Goal: Transaction & Acquisition: Purchase product/service

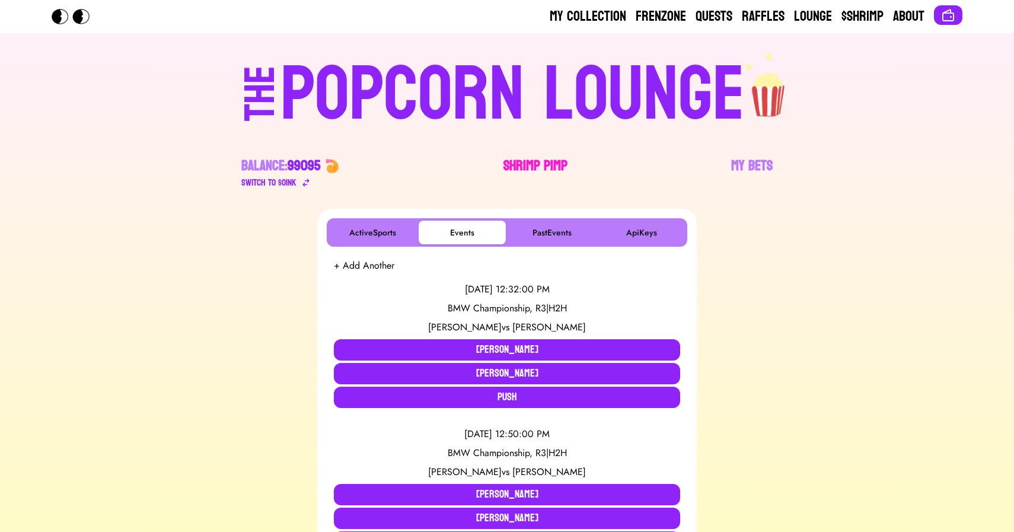
click at [535, 162] on link "Shrimp Pimp" at bounding box center [535, 173] width 64 height 33
click at [396, 57] on div "POPCORN LOUNGE" at bounding box center [512, 95] width 464 height 76
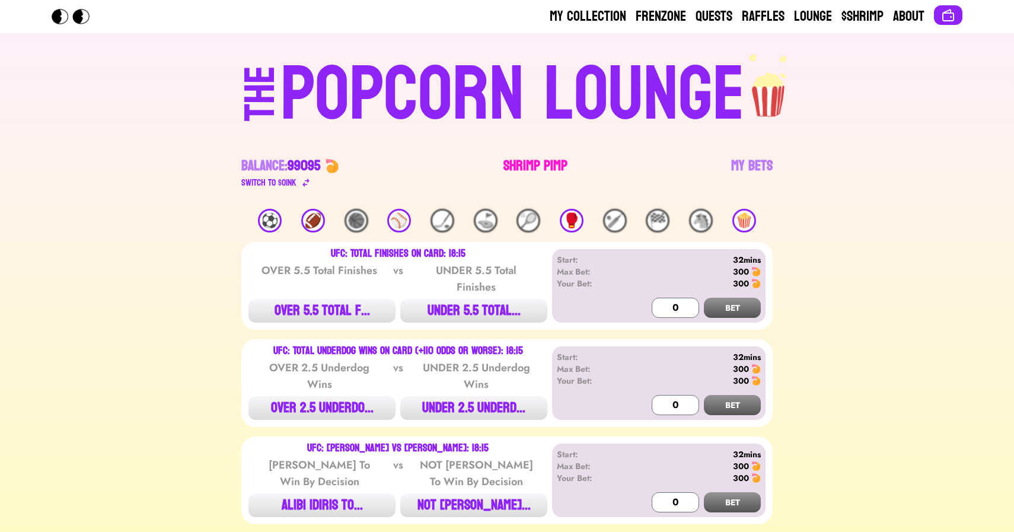
click at [521, 162] on link "Shrimp Pimp" at bounding box center [535, 173] width 64 height 33
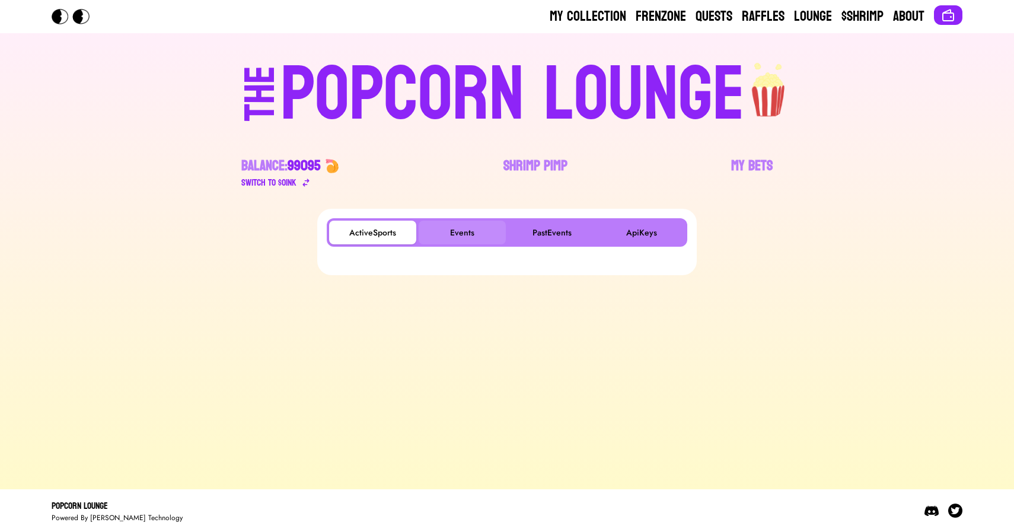
click at [460, 231] on button "Events" at bounding box center [462, 233] width 87 height 24
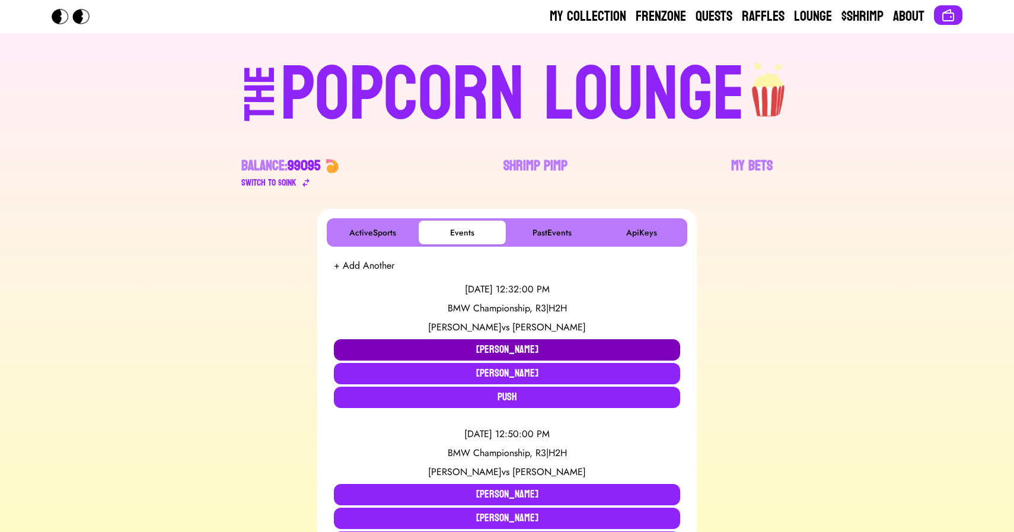
click at [448, 343] on button "[PERSON_NAME]" at bounding box center [507, 349] width 346 height 21
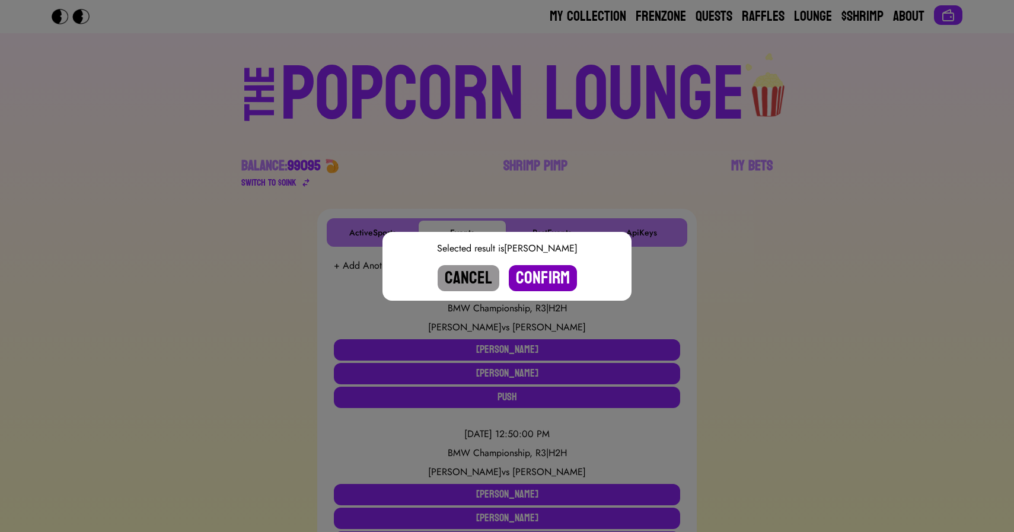
click at [534, 283] on button "Confirm" at bounding box center [543, 278] width 68 height 26
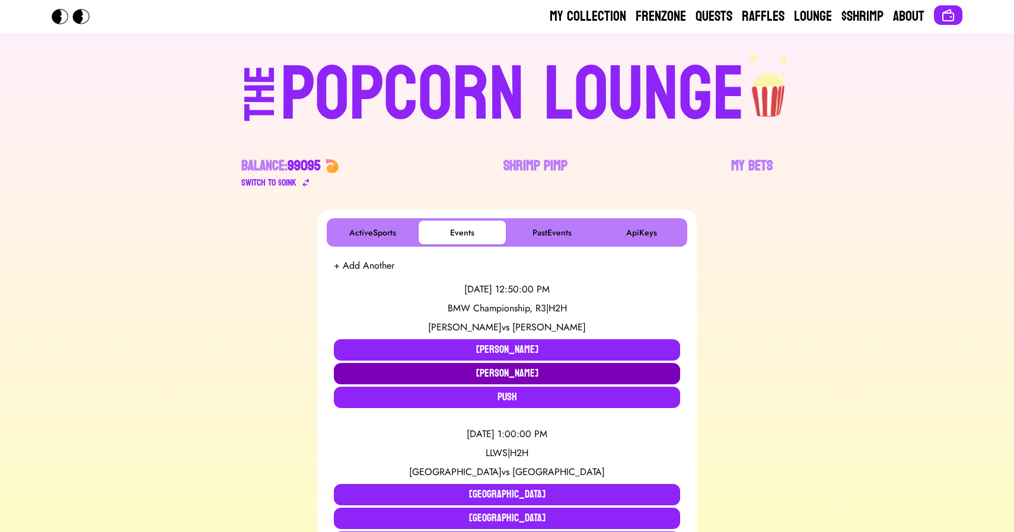
click at [362, 370] on button "[PERSON_NAME]" at bounding box center [507, 373] width 346 height 21
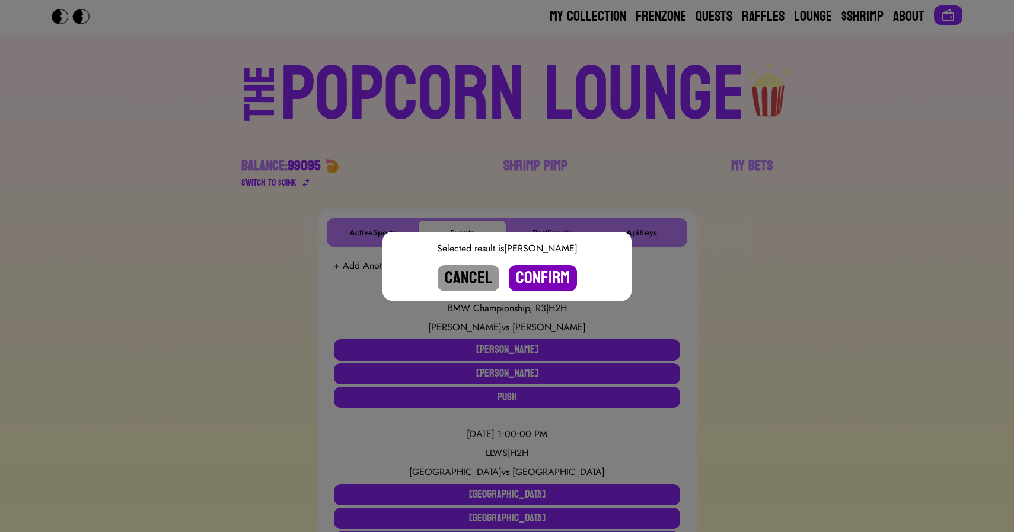
click at [536, 277] on button "Confirm" at bounding box center [543, 278] width 68 height 26
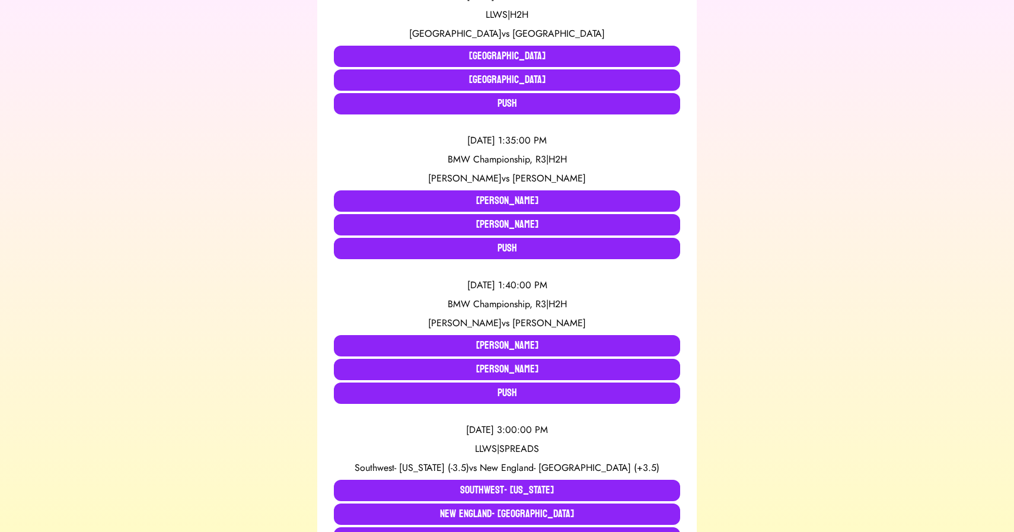
scroll to position [640, 0]
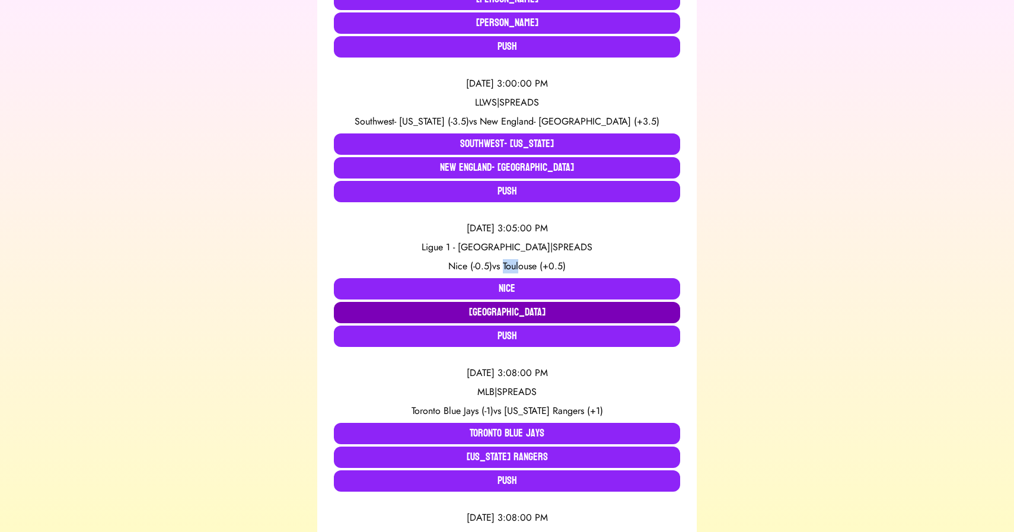
click at [422, 312] on button "[GEOGRAPHIC_DATA]" at bounding box center [507, 312] width 346 height 21
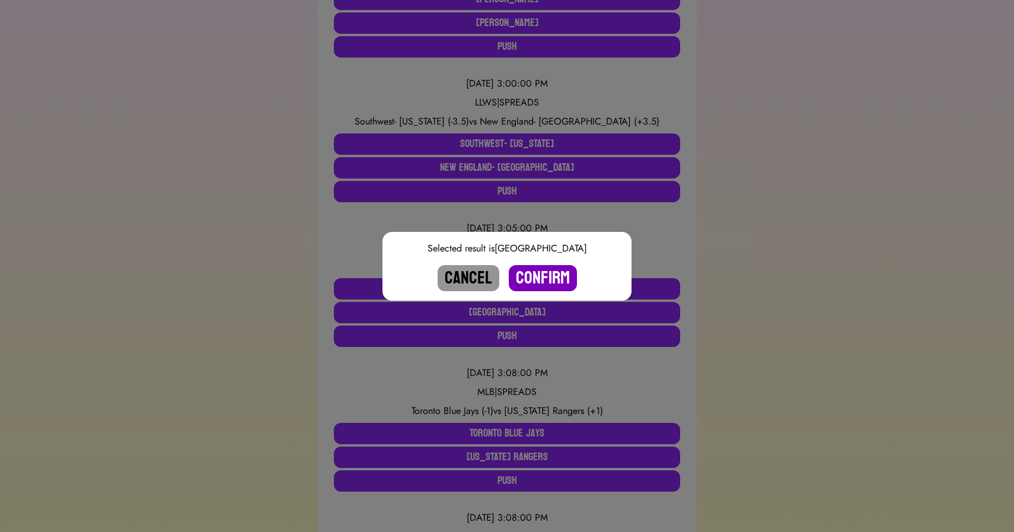
click at [548, 277] on button "Confirm" at bounding box center [543, 278] width 68 height 26
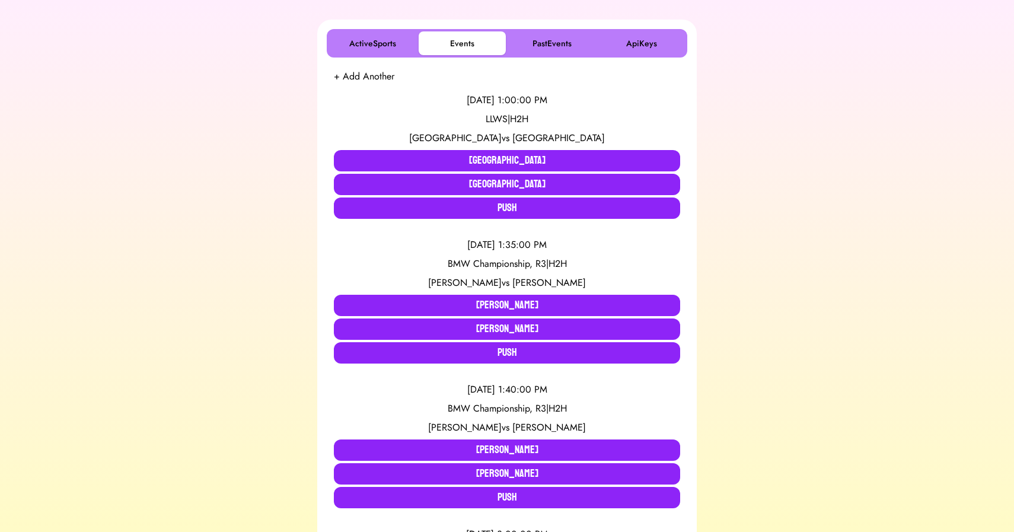
scroll to position [0, 0]
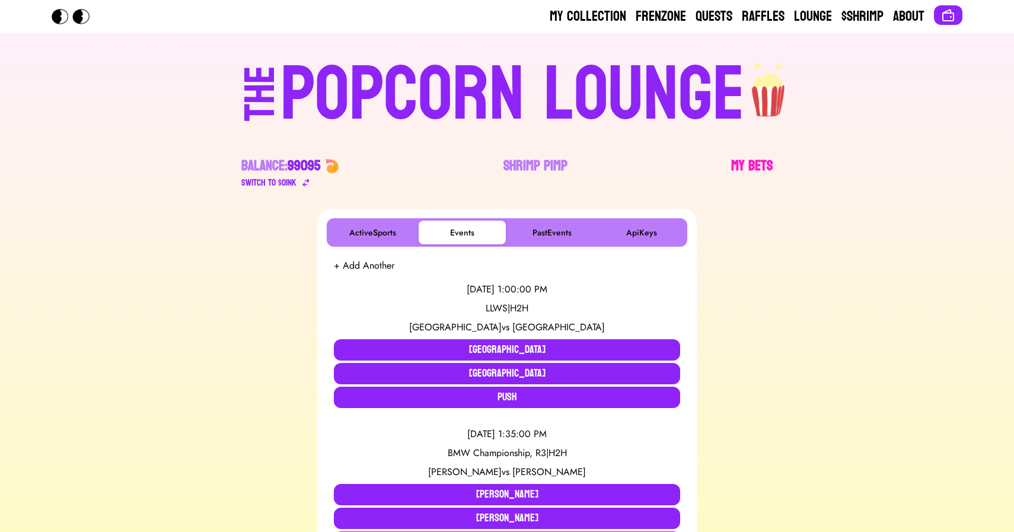
click at [751, 164] on link "My Bets" at bounding box center [752, 173] width 42 height 33
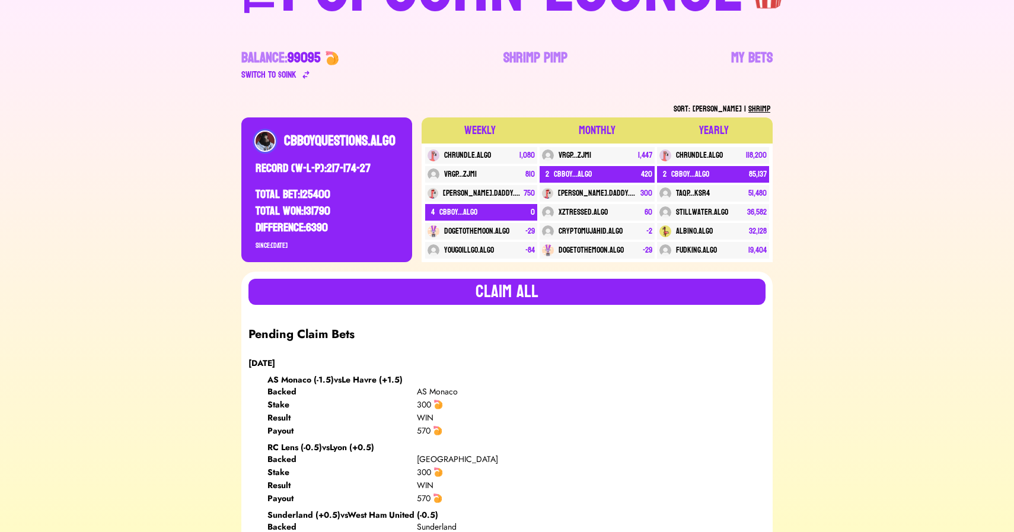
scroll to position [103, 0]
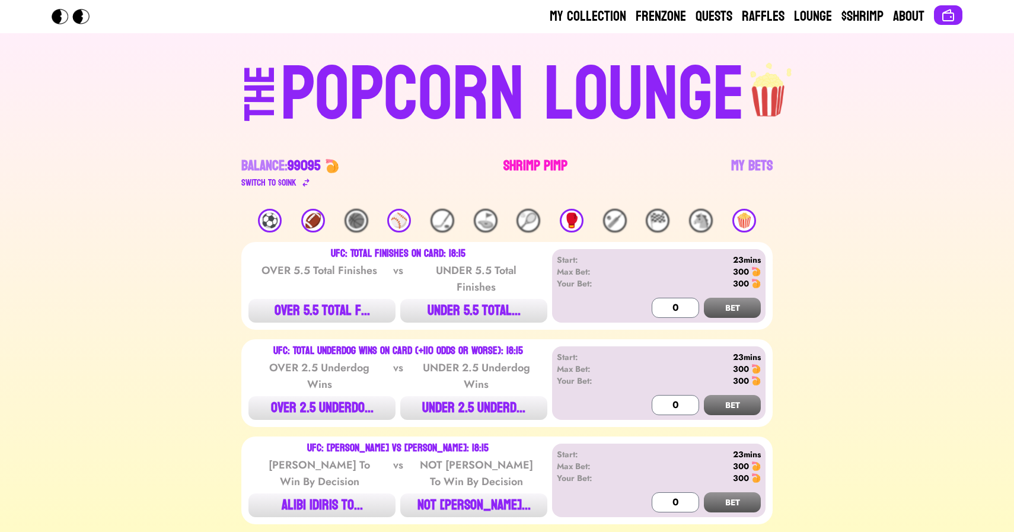
click at [529, 161] on link "Shrimp Pimp" at bounding box center [535, 173] width 64 height 33
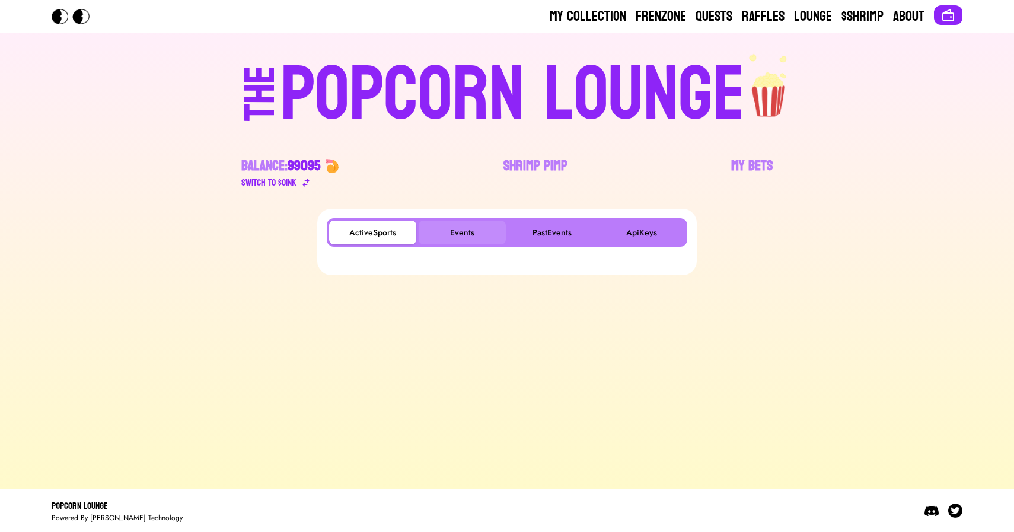
click at [457, 231] on button "Events" at bounding box center [462, 233] width 87 height 24
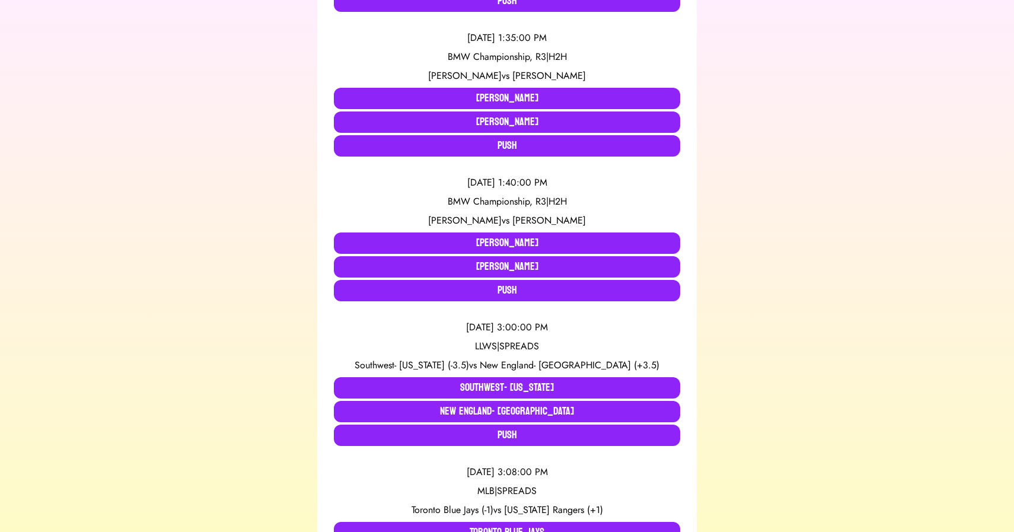
scroll to position [435, 0]
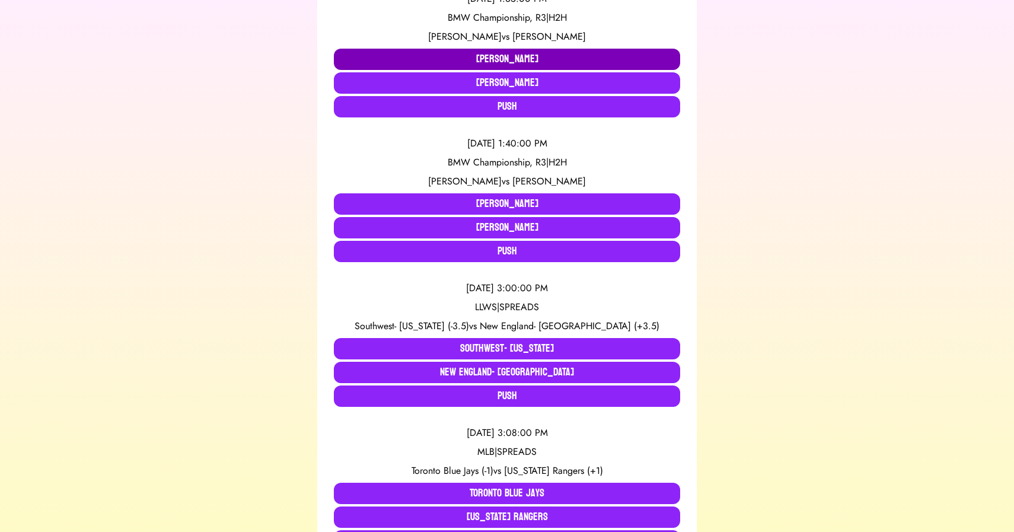
click at [449, 59] on button "[PERSON_NAME]" at bounding box center [507, 59] width 346 height 21
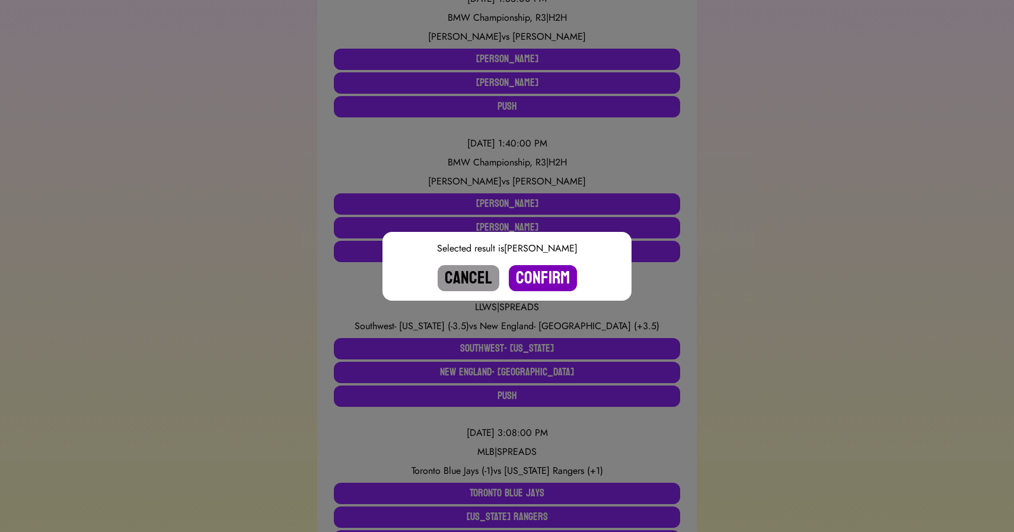
click at [530, 280] on button "Confirm" at bounding box center [543, 278] width 68 height 26
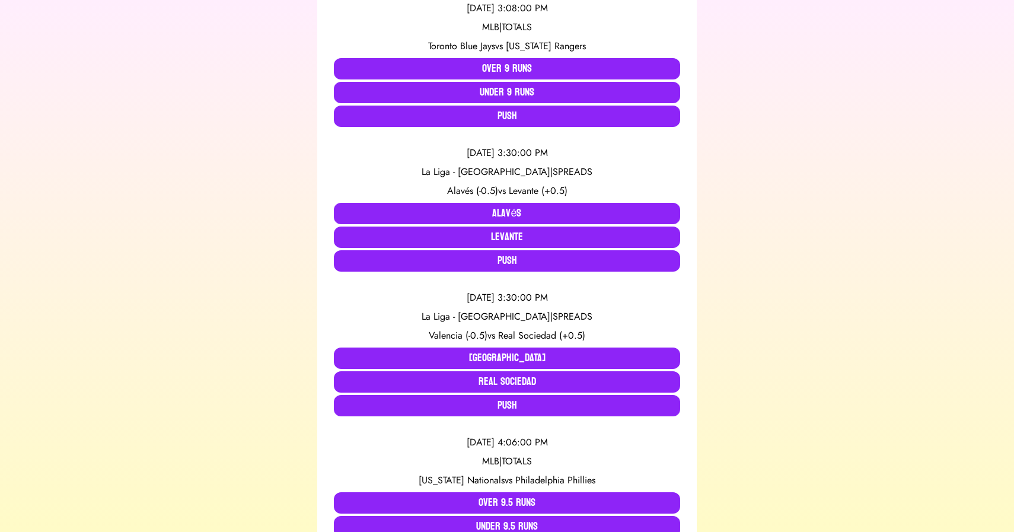
scroll to position [859, 0]
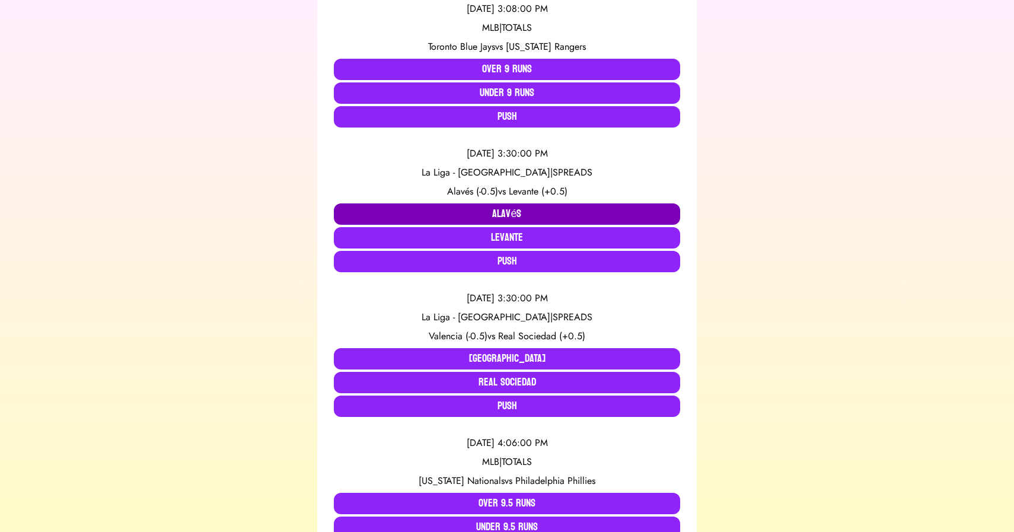
click at [435, 206] on button "Alavés" at bounding box center [507, 213] width 346 height 21
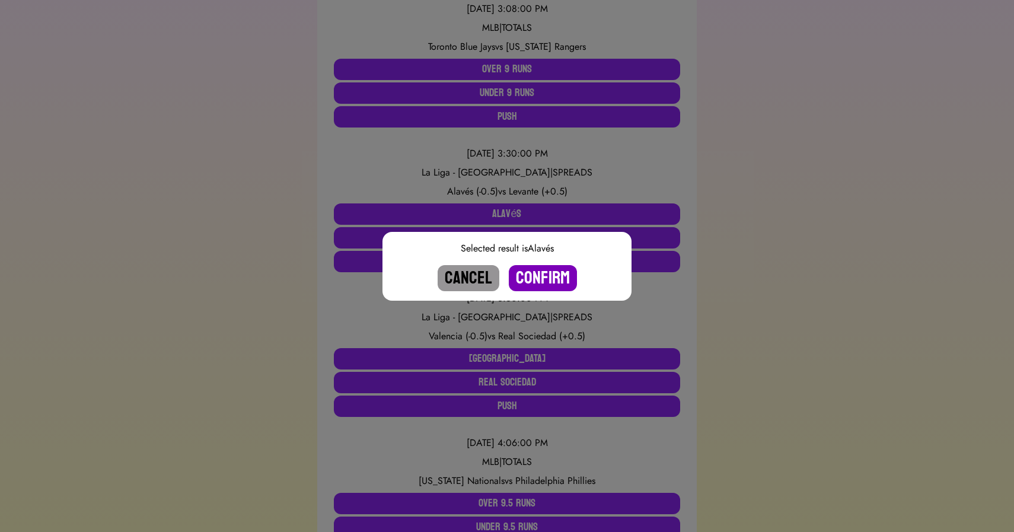
click at [540, 276] on button "Confirm" at bounding box center [543, 278] width 68 height 26
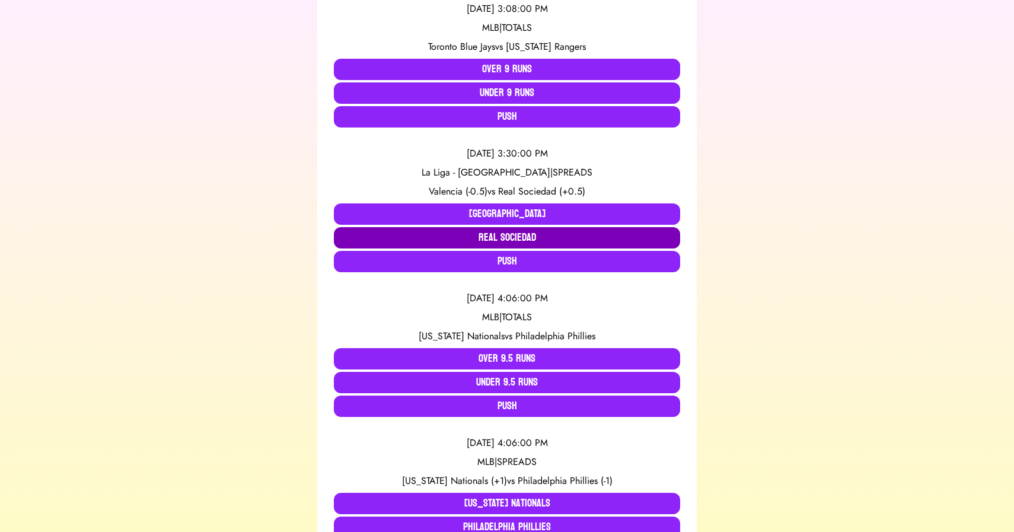
click at [468, 239] on button "Real Sociedad" at bounding box center [507, 237] width 346 height 21
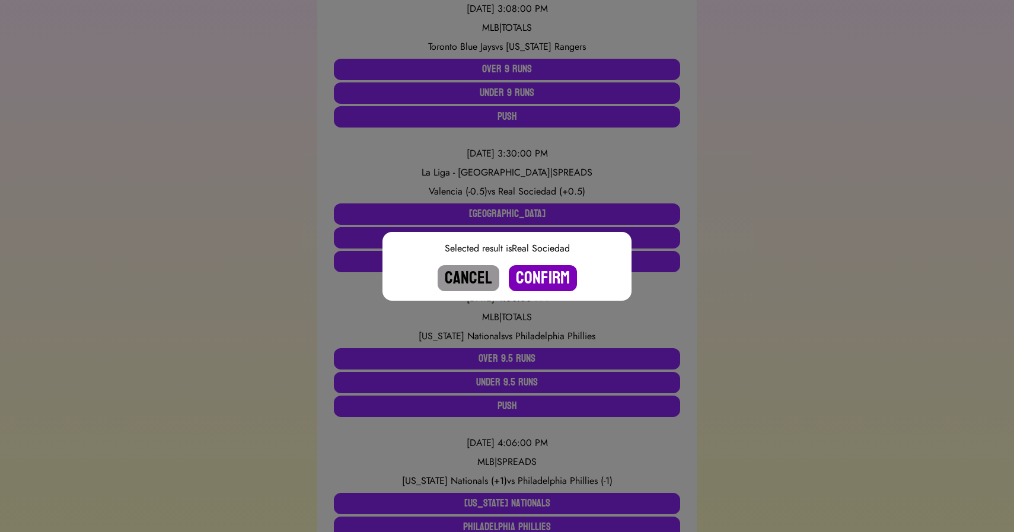
click at [542, 280] on button "Confirm" at bounding box center [543, 278] width 68 height 26
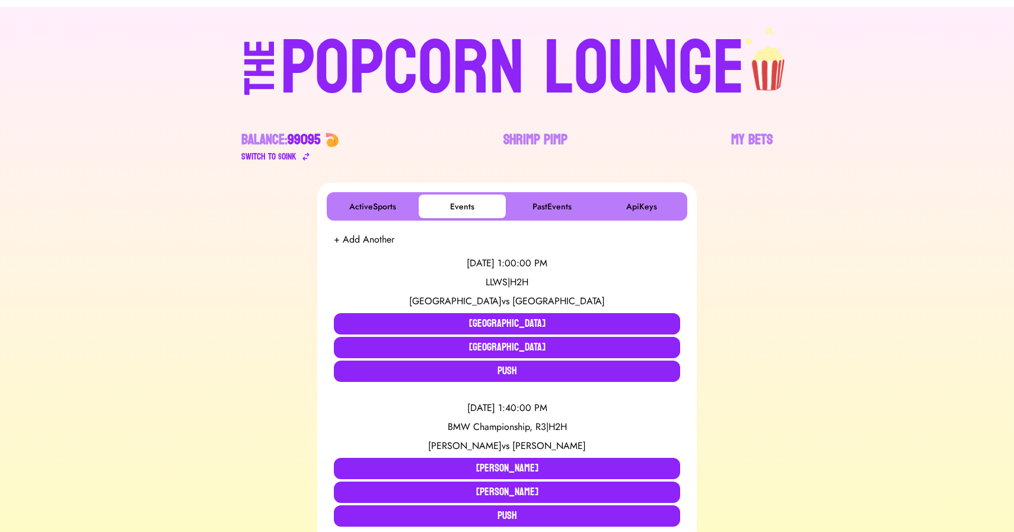
scroll to position [0, 0]
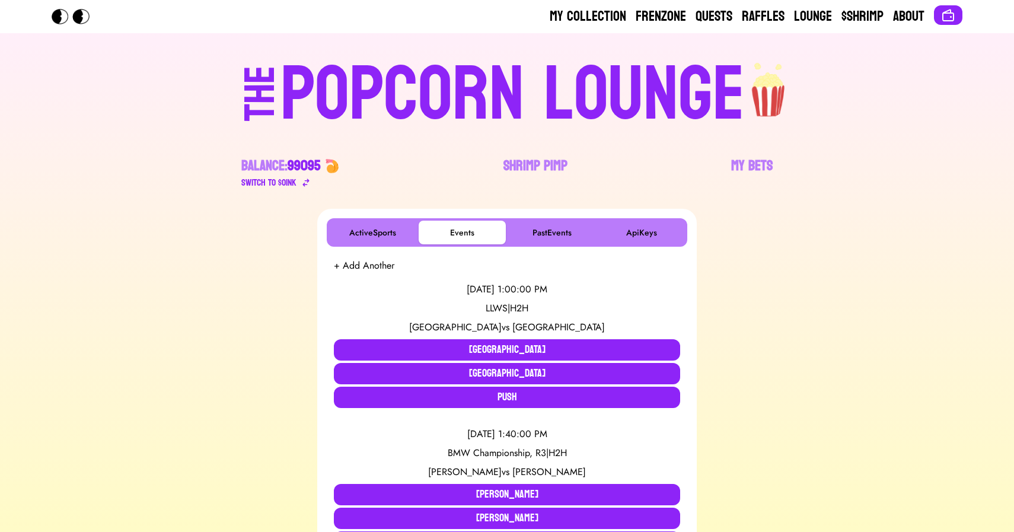
click at [433, 94] on div "POPCORN LOUNGE" at bounding box center [512, 95] width 464 height 76
